Goal: Transaction & Acquisition: Download file/media

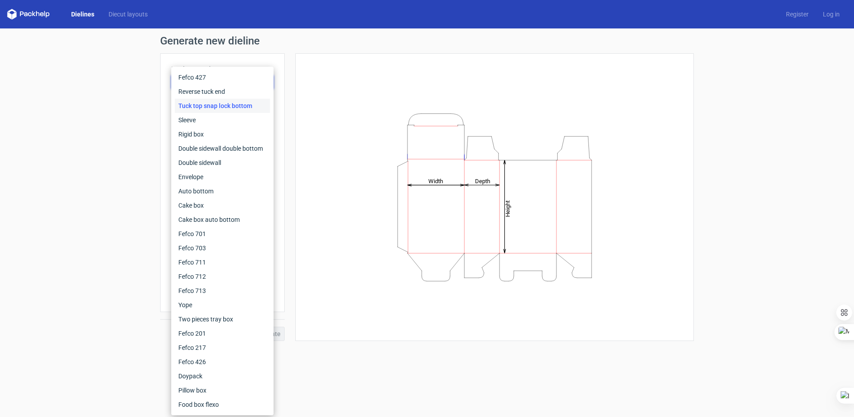
click at [348, 142] on div "Height Depth Width" at bounding box center [494, 196] width 376 height 265
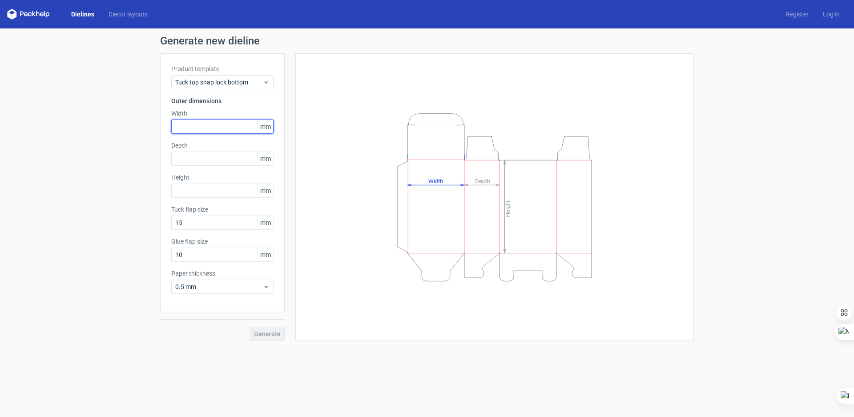
click at [211, 130] on input "text" at bounding box center [222, 127] width 102 height 14
type input "80"
type input "40"
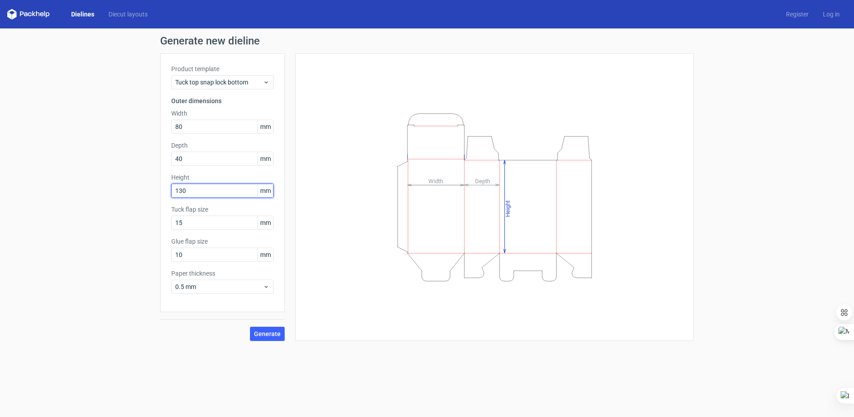
type input "130"
click at [250, 327] on button "Generate" at bounding box center [267, 334] width 35 height 14
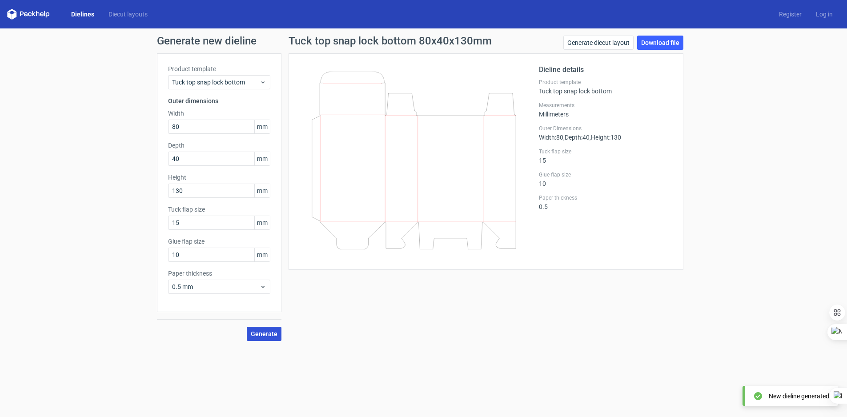
click at [272, 333] on span "Generate" at bounding box center [264, 334] width 27 height 6
click at [655, 39] on link "Download file" at bounding box center [660, 43] width 46 height 14
click at [256, 73] on div "Product template Tuck top snap lock bottom" at bounding box center [219, 76] width 102 height 25
click at [254, 75] on div "Tuck top snap lock bottom" at bounding box center [219, 82] width 102 height 14
